Goal: Check status: Check status

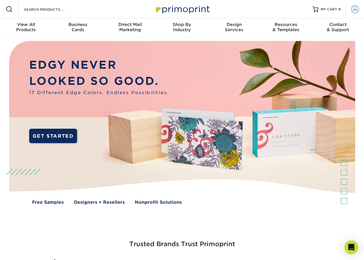
type input "[PERSON_NAME][EMAIL_ADDRESS][DOMAIN_NAME]"
click at [355, 10] on span at bounding box center [355, 9] width 8 height 8
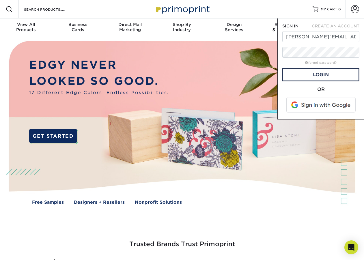
click at [283, 88] on div "OR" at bounding box center [321, 89] width 77 height 7
click at [334, 75] on link "Login" at bounding box center [321, 74] width 77 height 13
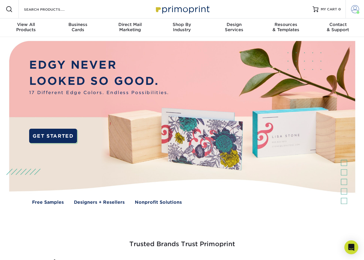
click at [359, 7] on span at bounding box center [355, 9] width 8 height 8
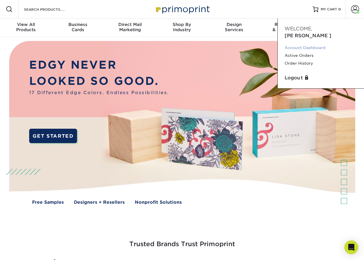
click at [308, 44] on link "Account Dashboard" at bounding box center [321, 48] width 73 height 8
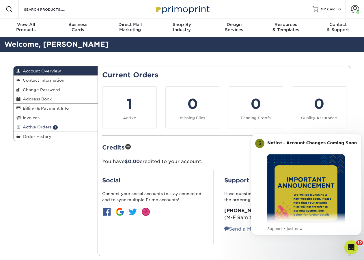
click at [37, 127] on span "Active Orders" at bounding box center [36, 127] width 31 height 5
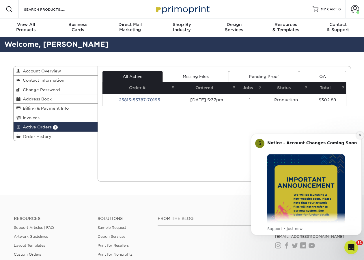
click at [360, 137] on icon "Dismiss notification" at bounding box center [360, 135] width 3 height 3
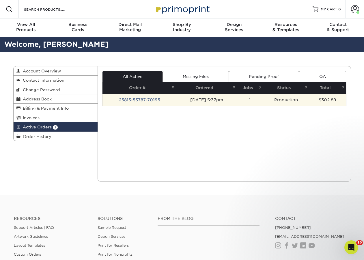
click at [257, 99] on td "1" at bounding box center [251, 100] width 26 height 12
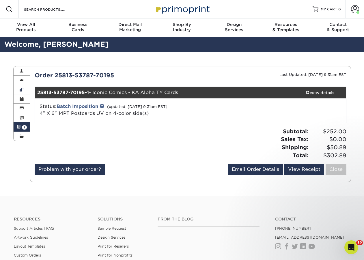
click at [22, 88] on span at bounding box center [22, 90] width 4 height 5
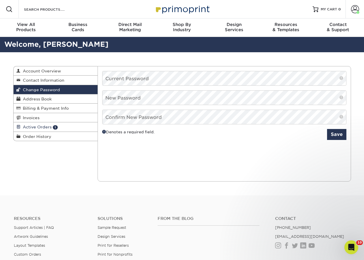
click at [45, 127] on span "Active Orders" at bounding box center [36, 127] width 31 height 5
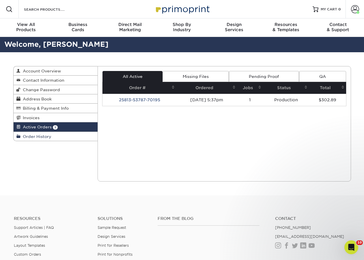
click at [44, 138] on span "Order History" at bounding box center [36, 136] width 31 height 5
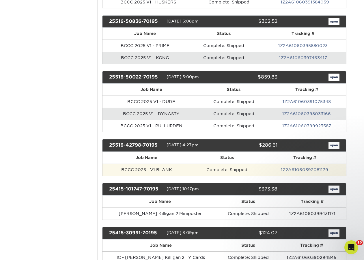
scroll to position [607, 0]
